Goal: Task Accomplishment & Management: Complete application form

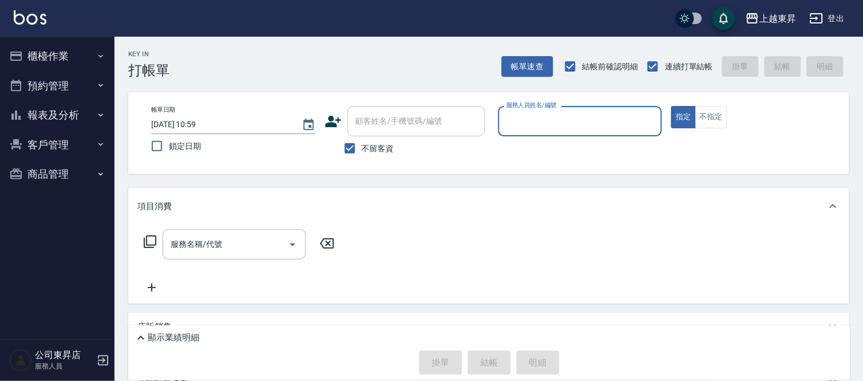
drag, startPoint x: 369, startPoint y: 151, endPoint x: 388, endPoint y: 139, distance: 22.7
click at [370, 150] on span "不留客資" at bounding box center [378, 149] width 32 height 12
click at [362, 150] on input "不留客資" at bounding box center [350, 148] width 24 height 24
checkbox input "false"
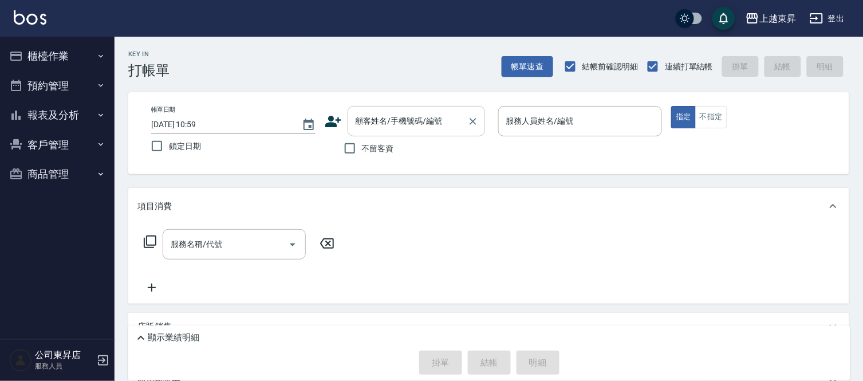
click at [410, 119] on div "顧客姓名/手機號碼/編號 顧客姓名/手機號碼/編號" at bounding box center [416, 121] width 137 height 30
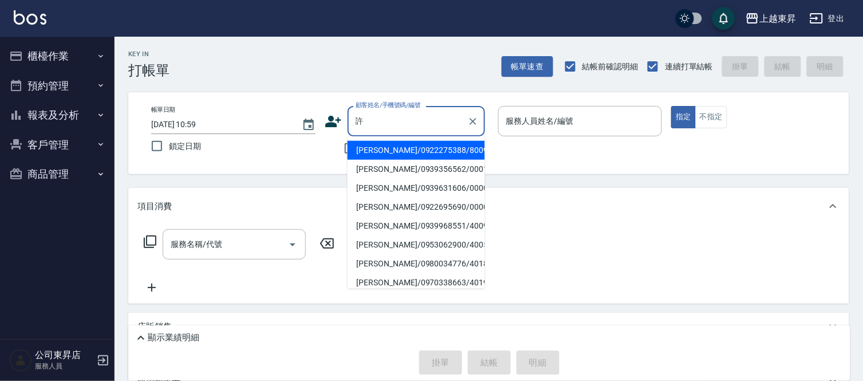
click at [442, 167] on li "[PERSON_NAME]/0939356562/00011" at bounding box center [416, 169] width 137 height 19
type input "[PERSON_NAME]/0939356562/00011"
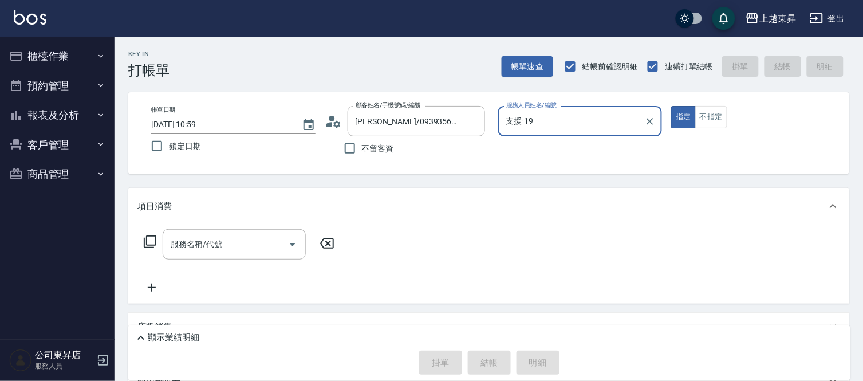
type input "支援-19"
click at [203, 236] on input "服務名稱/代號" at bounding box center [226, 244] width 116 height 20
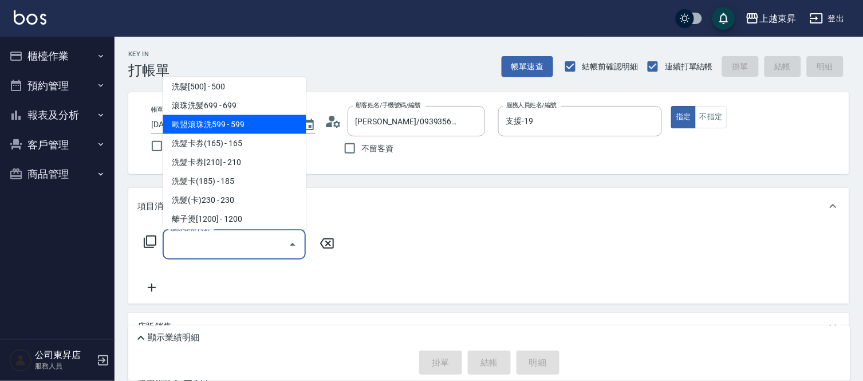
scroll to position [254, 0]
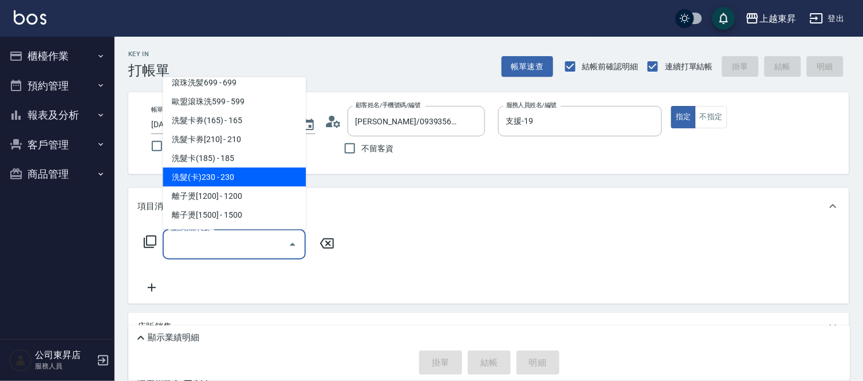
click at [232, 178] on span "洗髮(卡)230 - 230" at bounding box center [234, 177] width 143 height 19
type input "洗髮(卡)230(224)"
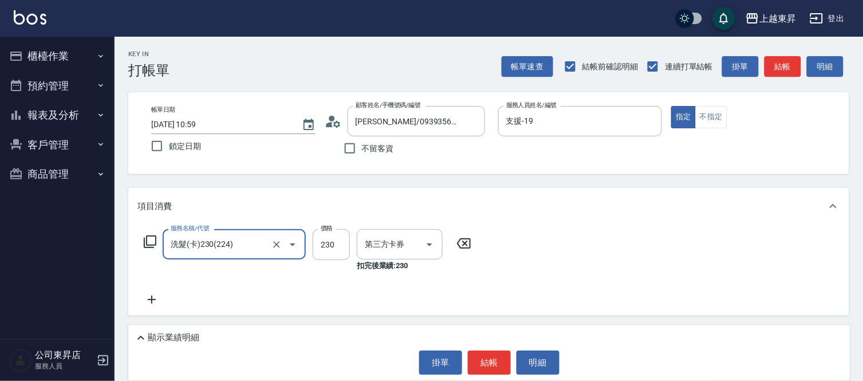
type input "舊有卡券"
click at [372, 254] on div "洗-1" at bounding box center [391, 244] width 69 height 30
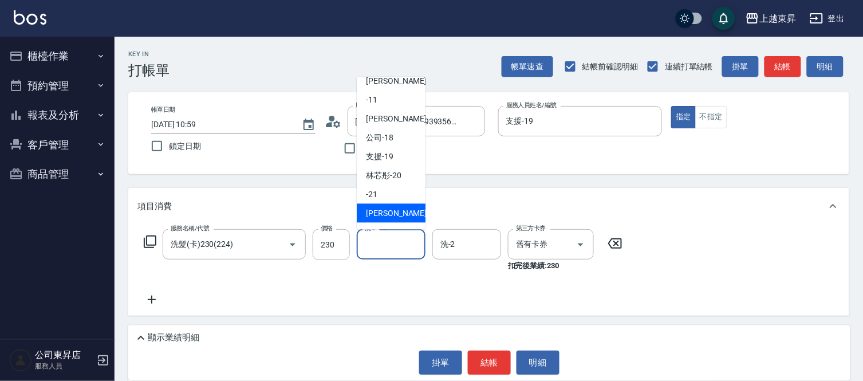
scroll to position [127, 0]
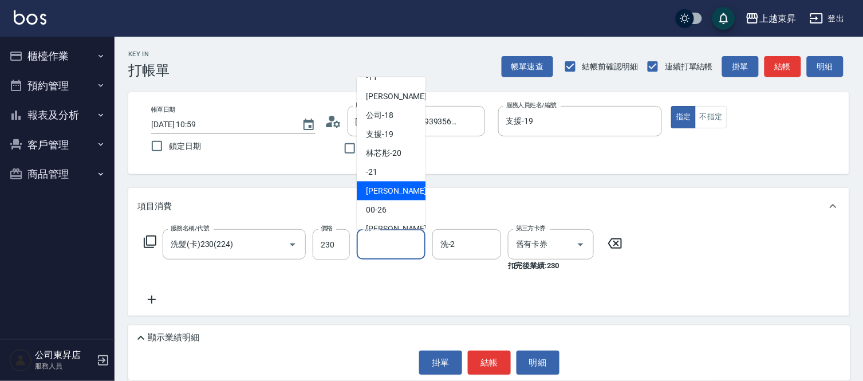
drag, startPoint x: 382, startPoint y: 187, endPoint x: 374, endPoint y: 187, distance: 7.4
click at [380, 188] on span "[PERSON_NAME]-22" at bounding box center [402, 191] width 72 height 12
type input "[PERSON_NAME]-22"
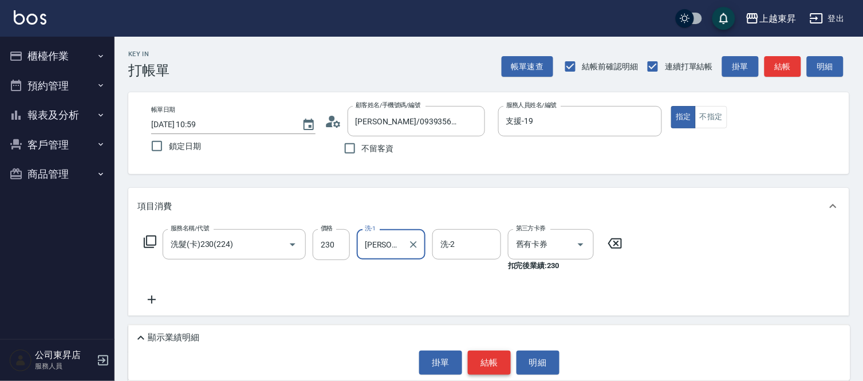
click at [497, 359] on button "結帳" at bounding box center [489, 363] width 43 height 24
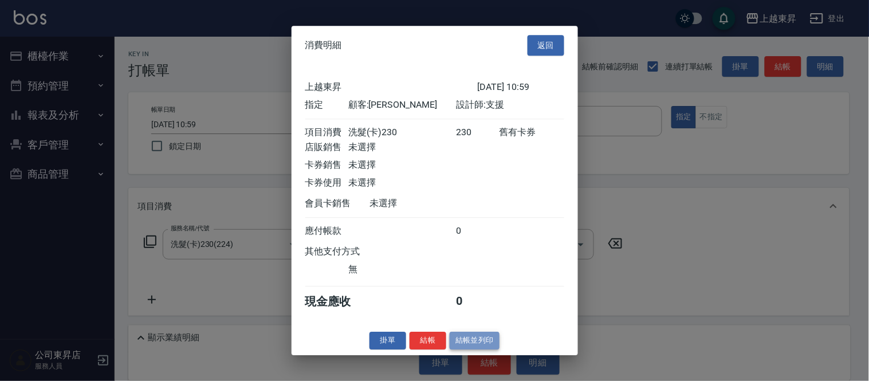
click at [497, 349] on button "結帳並列印" at bounding box center [475, 341] width 50 height 18
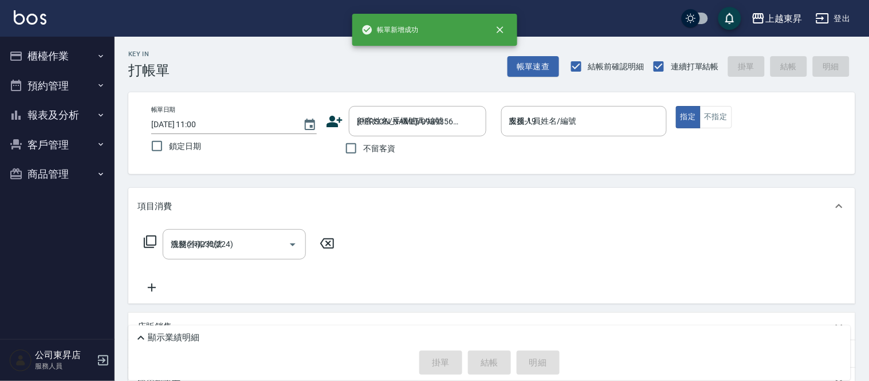
type input "[DATE] 11:00"
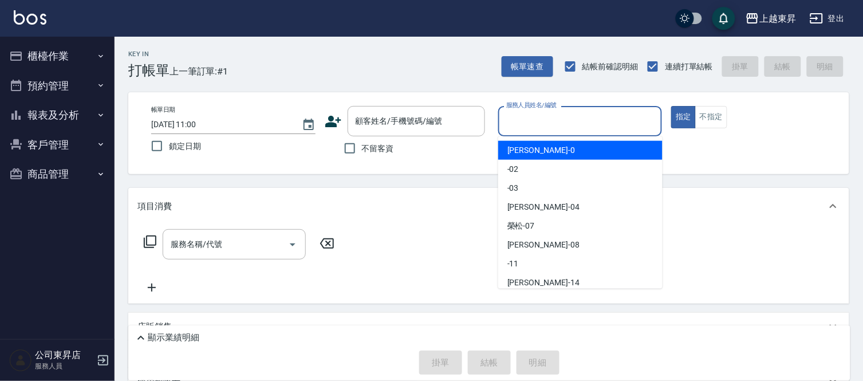
click at [521, 113] on input "服務人員姓名/編號" at bounding box center [581, 121] width 154 height 20
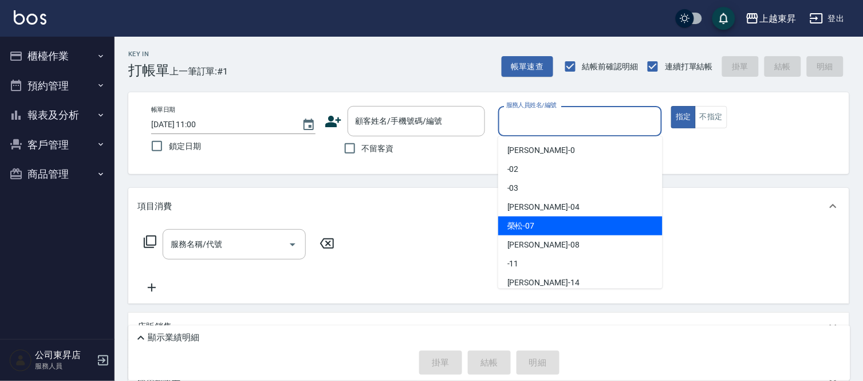
click at [523, 225] on span "[PERSON_NAME] -07" at bounding box center [521, 226] width 27 height 12
type input "[PERSON_NAME]-07"
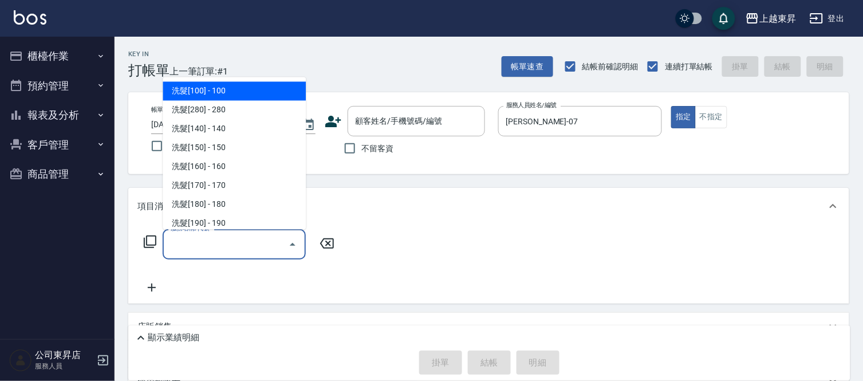
click at [207, 243] on input "服務名稱/代號" at bounding box center [226, 244] width 116 height 20
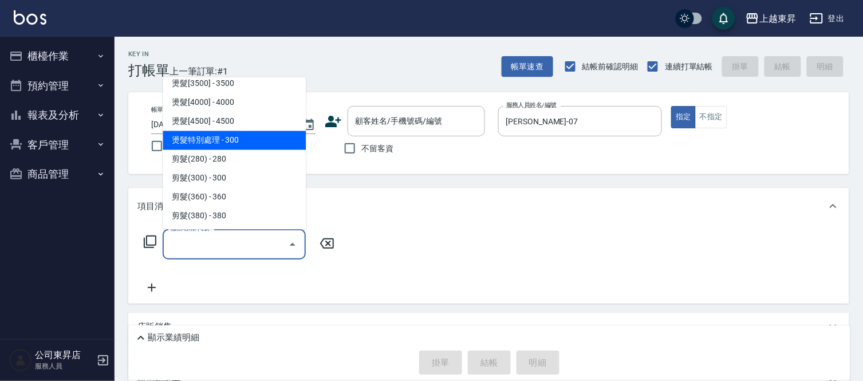
scroll to position [764, 0]
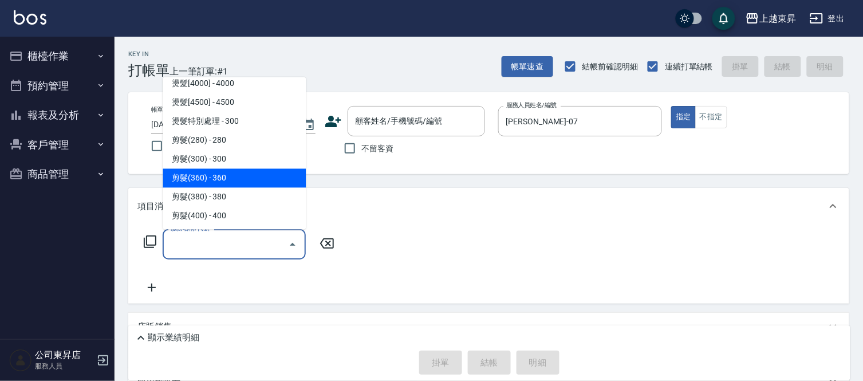
click at [232, 174] on span "剪髮(360) - 360" at bounding box center [234, 178] width 143 height 19
type input "剪髮(360)(403)"
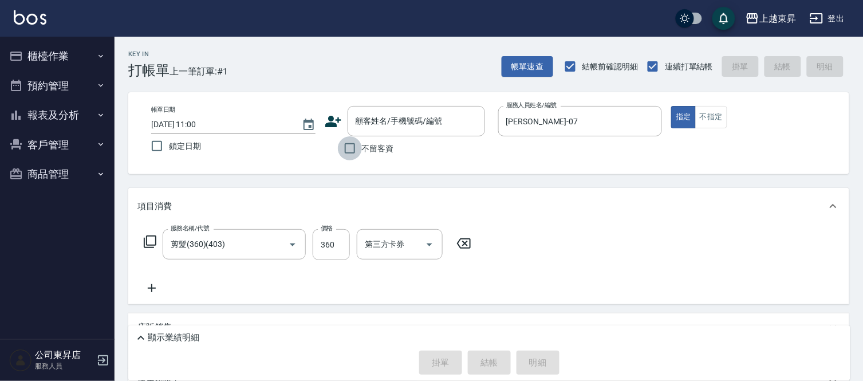
click at [349, 154] on input "不留客資" at bounding box center [350, 148] width 24 height 24
checkbox input "true"
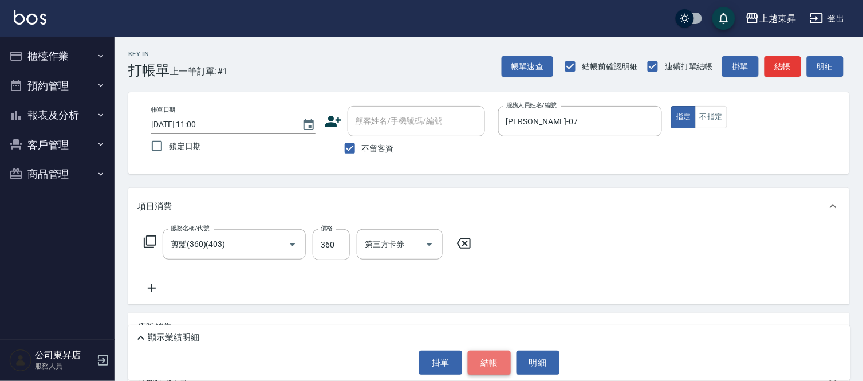
click at [493, 360] on button "結帳" at bounding box center [489, 363] width 43 height 24
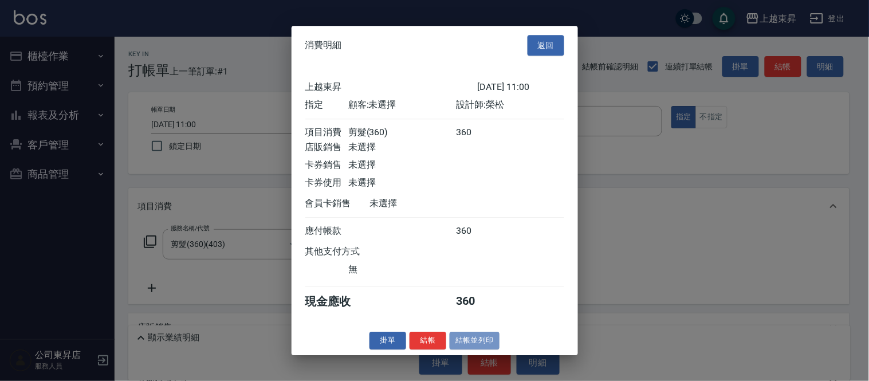
click at [473, 345] on button "結帳並列印" at bounding box center [475, 341] width 50 height 18
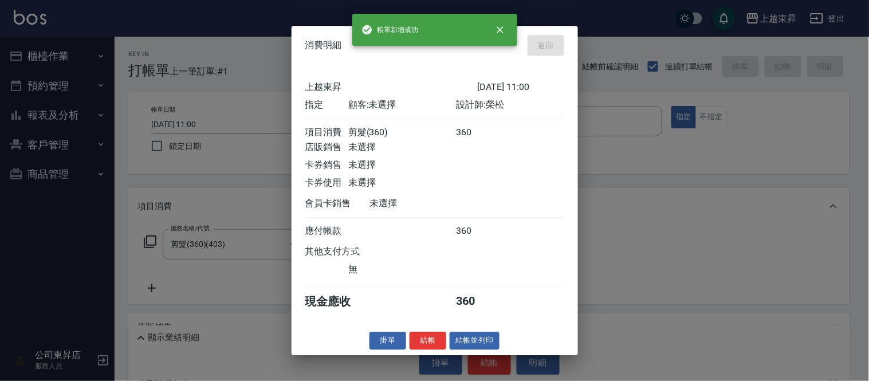
type input "[DATE] 11:14"
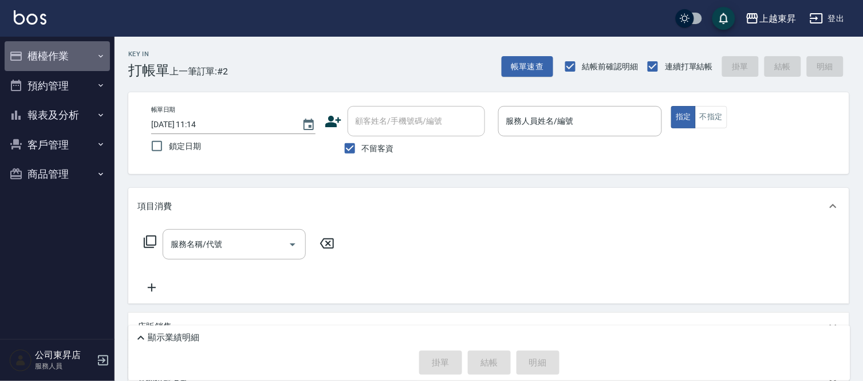
click at [103, 56] on icon "button" at bounding box center [100, 56] width 9 height 9
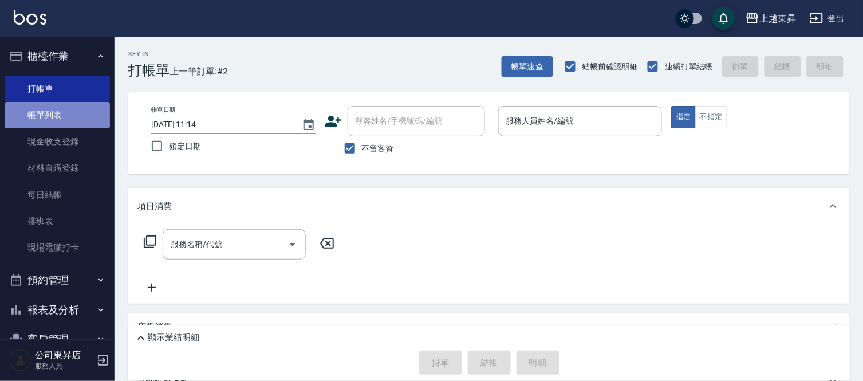
click at [80, 113] on link "帳單列表" at bounding box center [57, 115] width 105 height 26
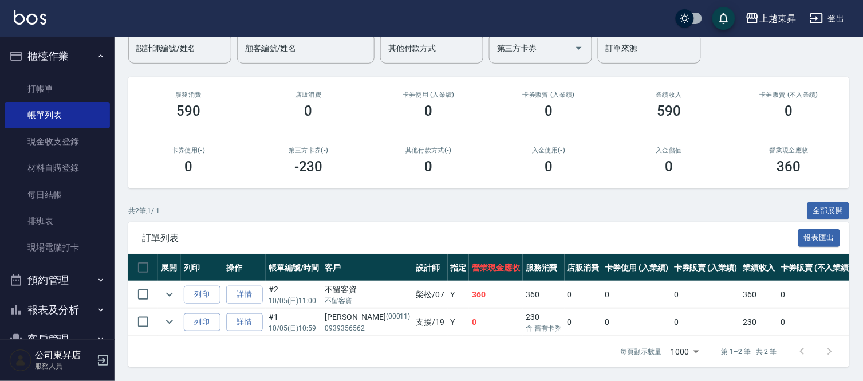
scroll to position [109, 0]
click at [39, 82] on link "打帳單" at bounding box center [57, 89] width 105 height 26
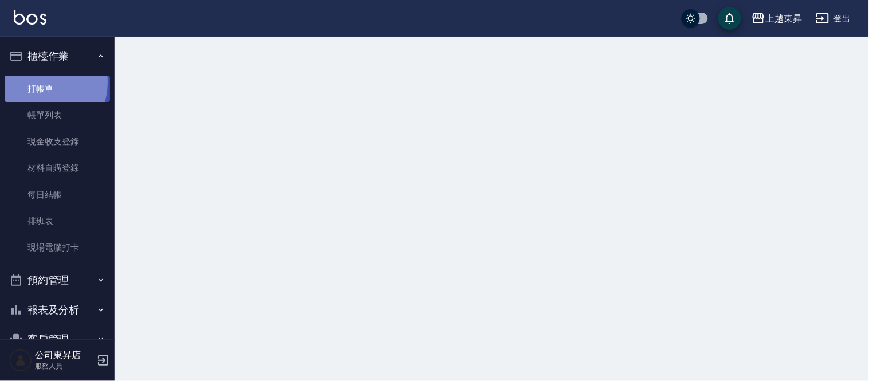
click at [39, 82] on link "打帳單" at bounding box center [57, 89] width 105 height 26
